Goal: Navigation & Orientation: Find specific page/section

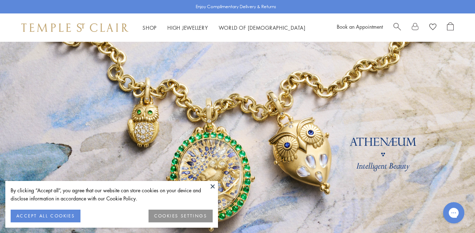
scroll to position [0, 0]
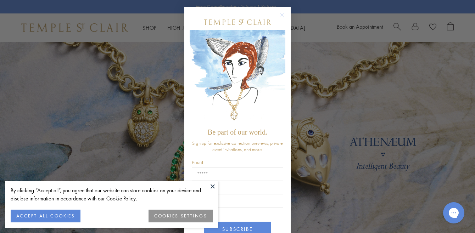
click at [287, 14] on circle "Close dialog" at bounding box center [282, 15] width 9 height 9
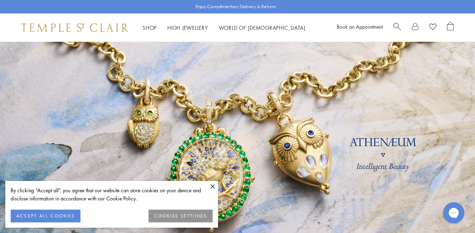
scroll to position [0, 0]
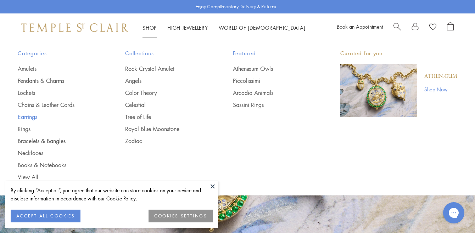
click at [30, 115] on link "Earrings" at bounding box center [57, 117] width 79 height 8
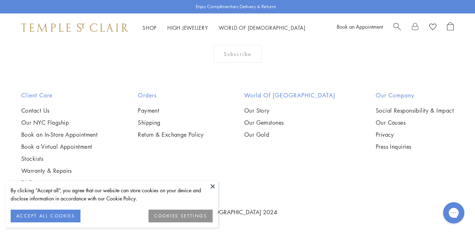
scroll to position [3312, 0]
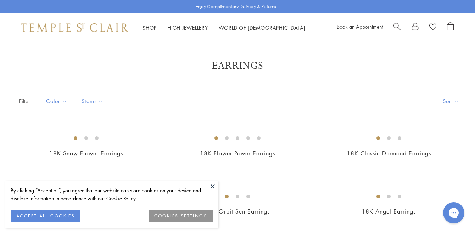
click at [213, 189] on button at bounding box center [212, 186] width 11 height 11
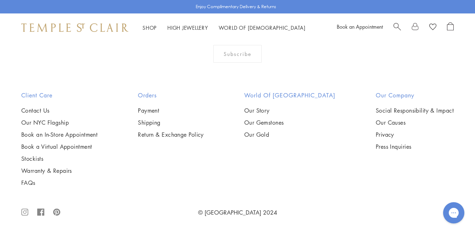
scroll to position [3090, 0]
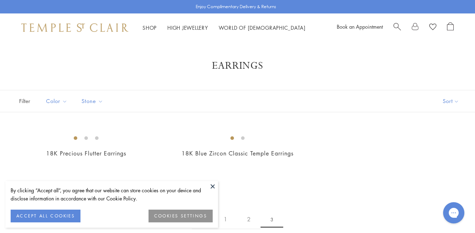
scroll to position [5, 0]
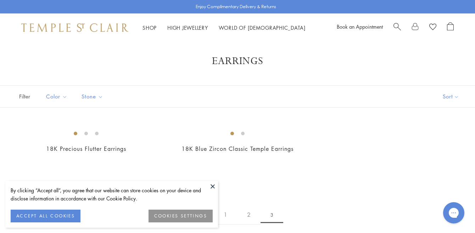
click at [211, 186] on button at bounding box center [212, 186] width 11 height 11
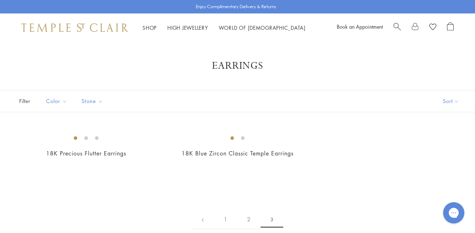
scroll to position [0, 0]
